Goal: Check status: Check status

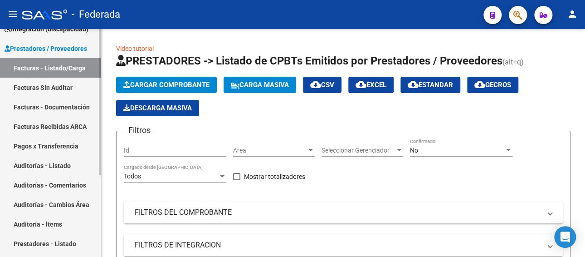
scroll to position [36, 0]
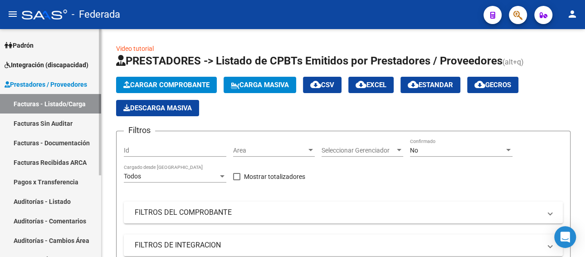
click at [48, 103] on link "Facturas - Listado/Carga" at bounding box center [50, 103] width 101 height 19
click at [48, 86] on span "Prestadores / Proveedores" at bounding box center [46, 84] width 83 height 10
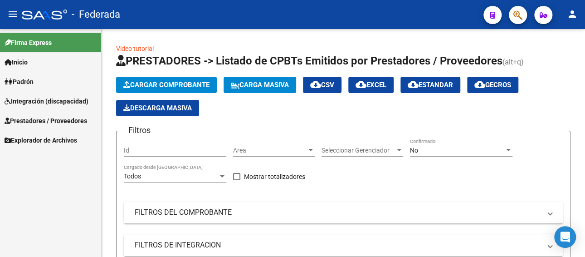
scroll to position [0, 0]
click at [45, 120] on span "Prestadores / Proveedores" at bounding box center [46, 121] width 83 height 10
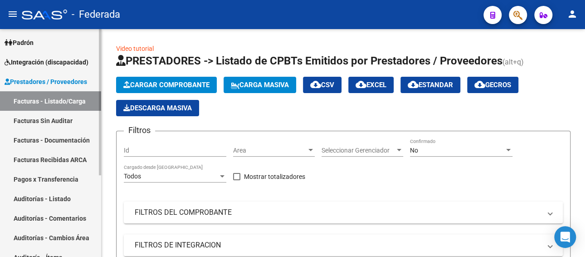
scroll to position [36, 0]
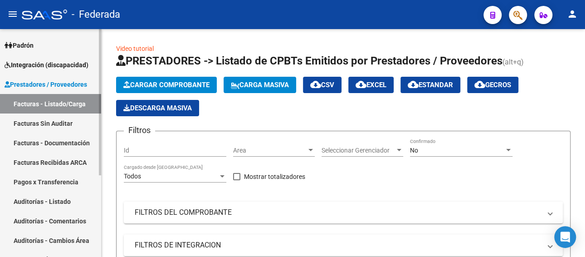
click at [49, 87] on span "Prestadores / Proveedores" at bounding box center [46, 84] width 83 height 10
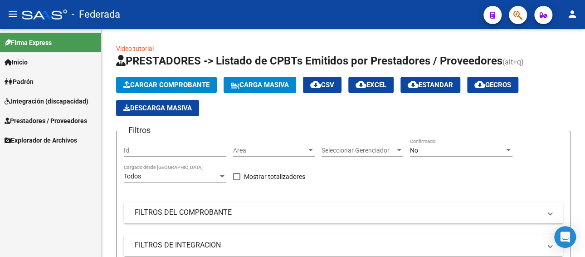
scroll to position [0, 0]
click at [43, 100] on span "Integración (discapacidad)" at bounding box center [47, 101] width 84 height 10
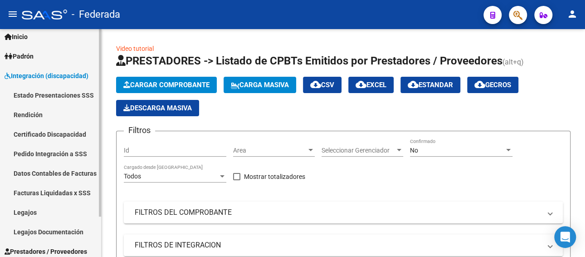
scroll to position [49, 0]
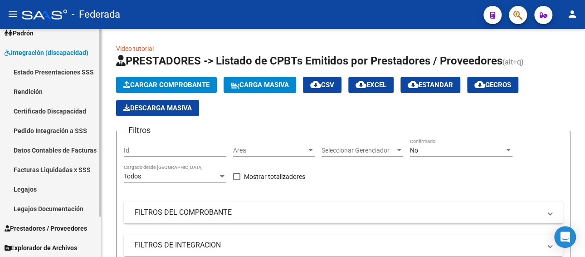
click at [49, 228] on span "Prestadores / Proveedores" at bounding box center [46, 228] width 83 height 10
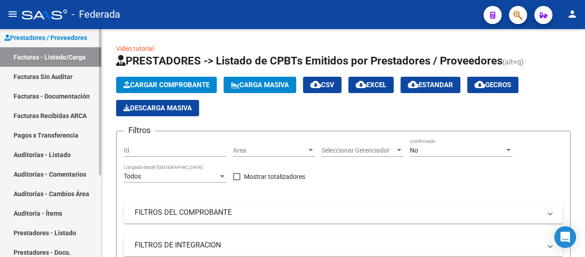
scroll to position [36, 0]
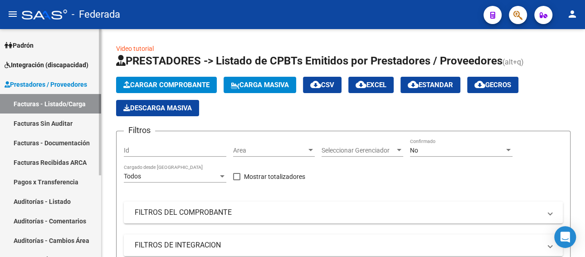
click at [63, 81] on span "Prestadores / Proveedores" at bounding box center [46, 84] width 83 height 10
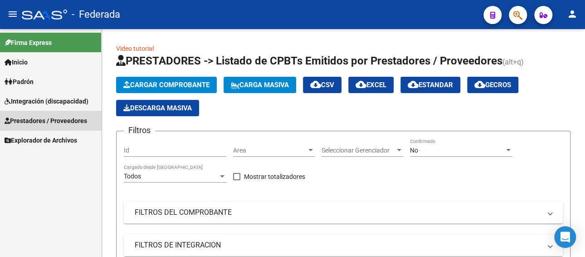
scroll to position [0, 0]
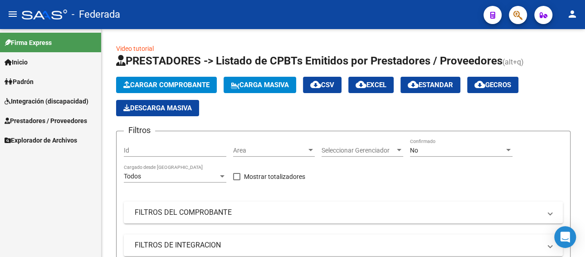
click at [35, 119] on span "Prestadores / Proveedores" at bounding box center [46, 121] width 83 height 10
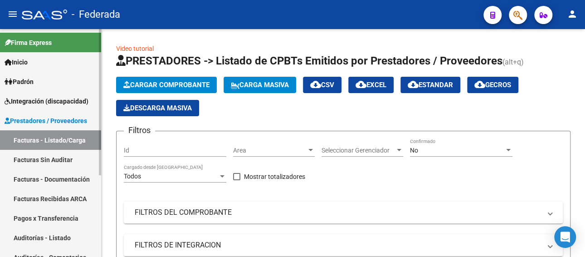
click at [39, 118] on span "Prestadores / Proveedores" at bounding box center [46, 121] width 83 height 10
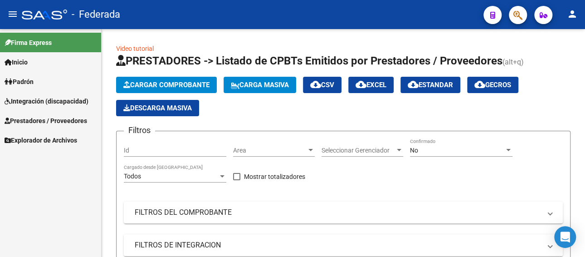
click at [39, 103] on span "Integración (discapacidad)" at bounding box center [47, 101] width 84 height 10
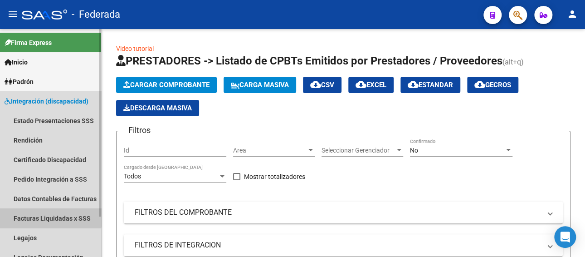
click at [49, 216] on link "Facturas Liquidadas x SSS" at bounding box center [50, 217] width 101 height 19
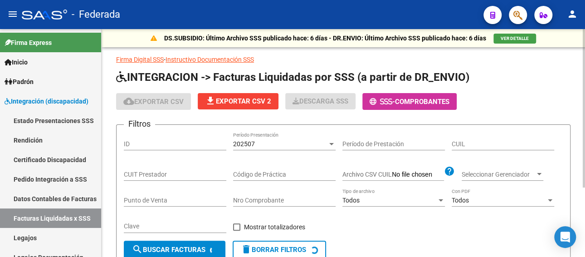
click at [281, 146] on div "202507" at bounding box center [280, 144] width 94 height 8
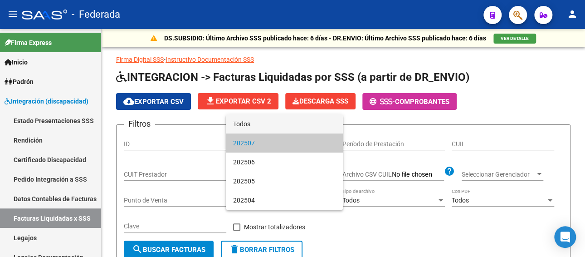
click at [266, 127] on span "Todos" at bounding box center [284, 123] width 102 height 19
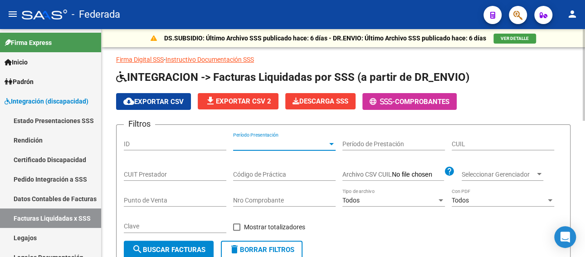
click at [169, 175] on input "CUIT Prestador" at bounding box center [175, 174] width 102 height 8
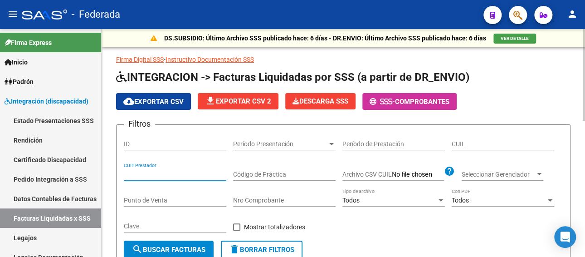
paste input "27-41282434-8"
type input "27-41282434-8"
click at [177, 243] on button "search Buscar Facturas" at bounding box center [169, 249] width 90 height 18
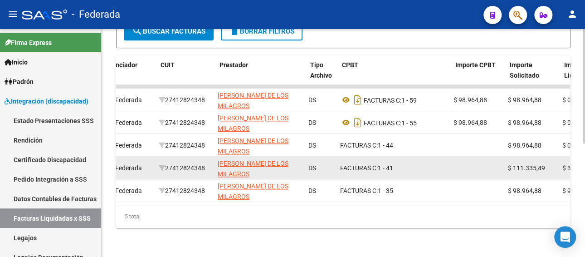
scroll to position [0, 91]
click at [210, 163] on div "27412824348" at bounding box center [187, 168] width 52 height 10
drag, startPoint x: 210, startPoint y: 157, endPoint x: 169, endPoint y: 160, distance: 41.8
click at [169, 163] on div "27412824348" at bounding box center [187, 168] width 52 height 10
copy div "27412824348"
